Goal: Obtain resource: Obtain resource

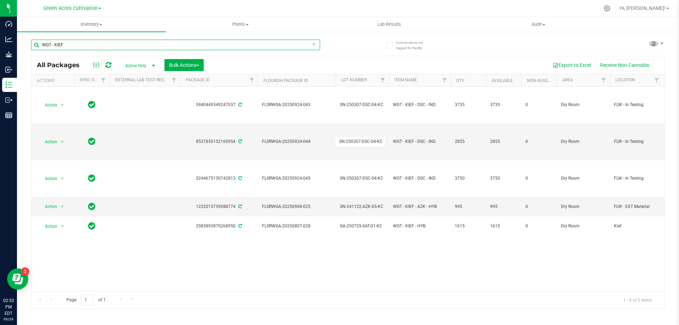
click at [73, 47] on input "WGT - KIEF" at bounding box center [175, 45] width 289 height 11
click at [75, 46] on input "WGT - KIEF" at bounding box center [175, 45] width 289 height 11
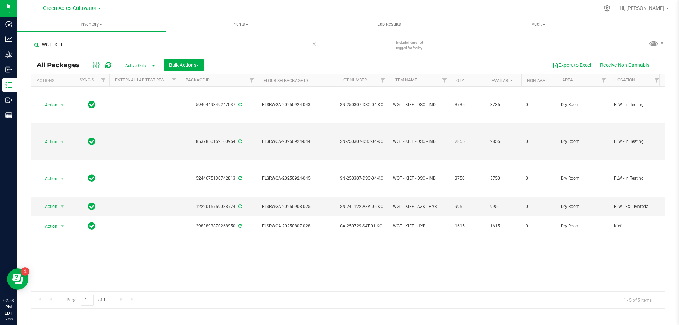
click at [75, 46] on input "WGT - KIEF" at bounding box center [175, 45] width 289 height 11
type input "u"
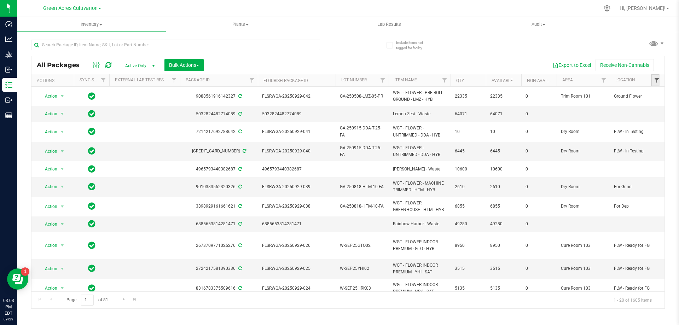
click at [655, 77] on span "Filter" at bounding box center [657, 80] width 6 height 6
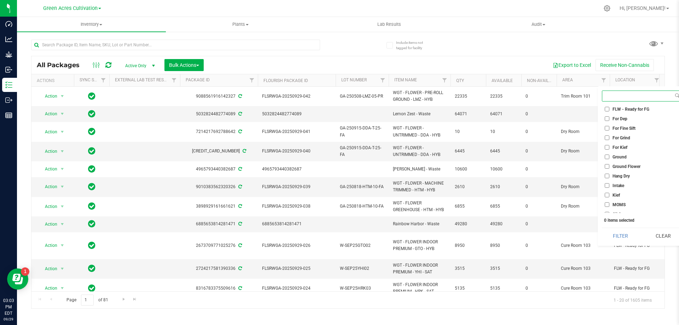
scroll to position [212, 0]
click at [608, 147] on input "For Grind" at bounding box center [606, 146] width 5 height 5
checkbox input "true"
click at [617, 235] on button "Filter" at bounding box center [620, 236] width 37 height 16
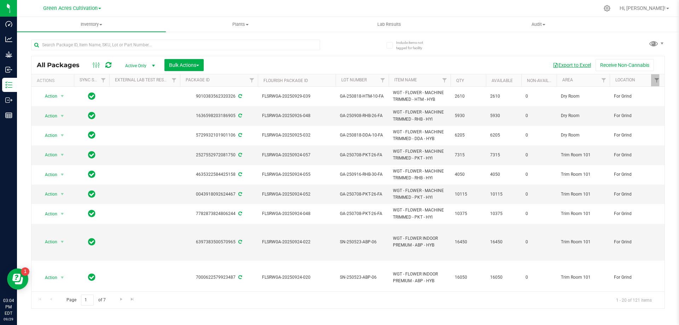
click at [575, 66] on button "Export to Excel" at bounding box center [571, 65] width 47 height 12
click at [110, 43] on input "text" at bounding box center [175, 45] width 289 height 11
click at [653, 81] on link "Filter" at bounding box center [657, 80] width 12 height 12
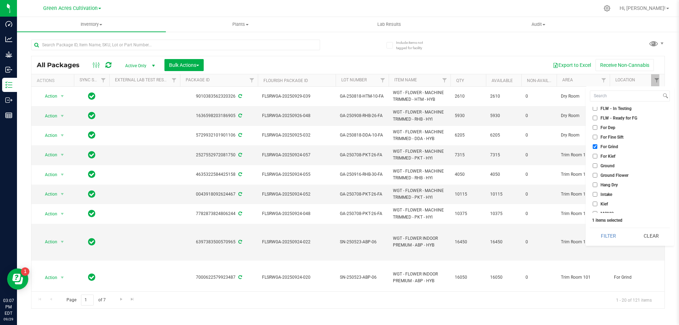
click at [594, 166] on input "Ground" at bounding box center [594, 165] width 5 height 5
checkbox input "true"
click at [595, 147] on input "For Grind" at bounding box center [594, 146] width 5 height 5
checkbox input "false"
click at [596, 174] on input "Ground Flower" at bounding box center [594, 175] width 5 height 5
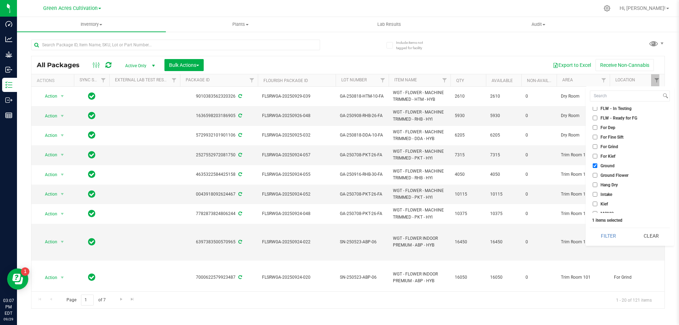
checkbox input "true"
click at [594, 166] on input "Ground" at bounding box center [594, 165] width 5 height 5
checkbox input "false"
click at [614, 236] on button "Filter" at bounding box center [608, 236] width 37 height 16
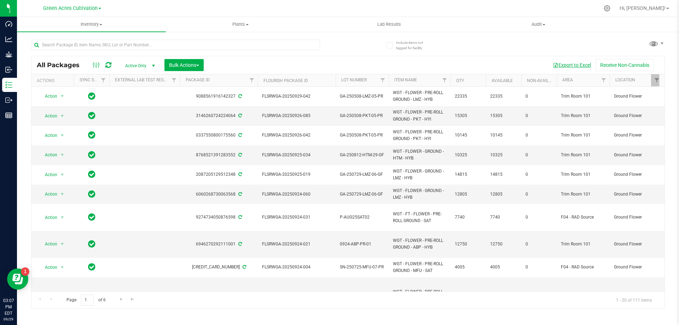
click at [567, 64] on button "Export to Excel" at bounding box center [571, 65] width 47 height 12
